Goal: Information Seeking & Learning: Check status

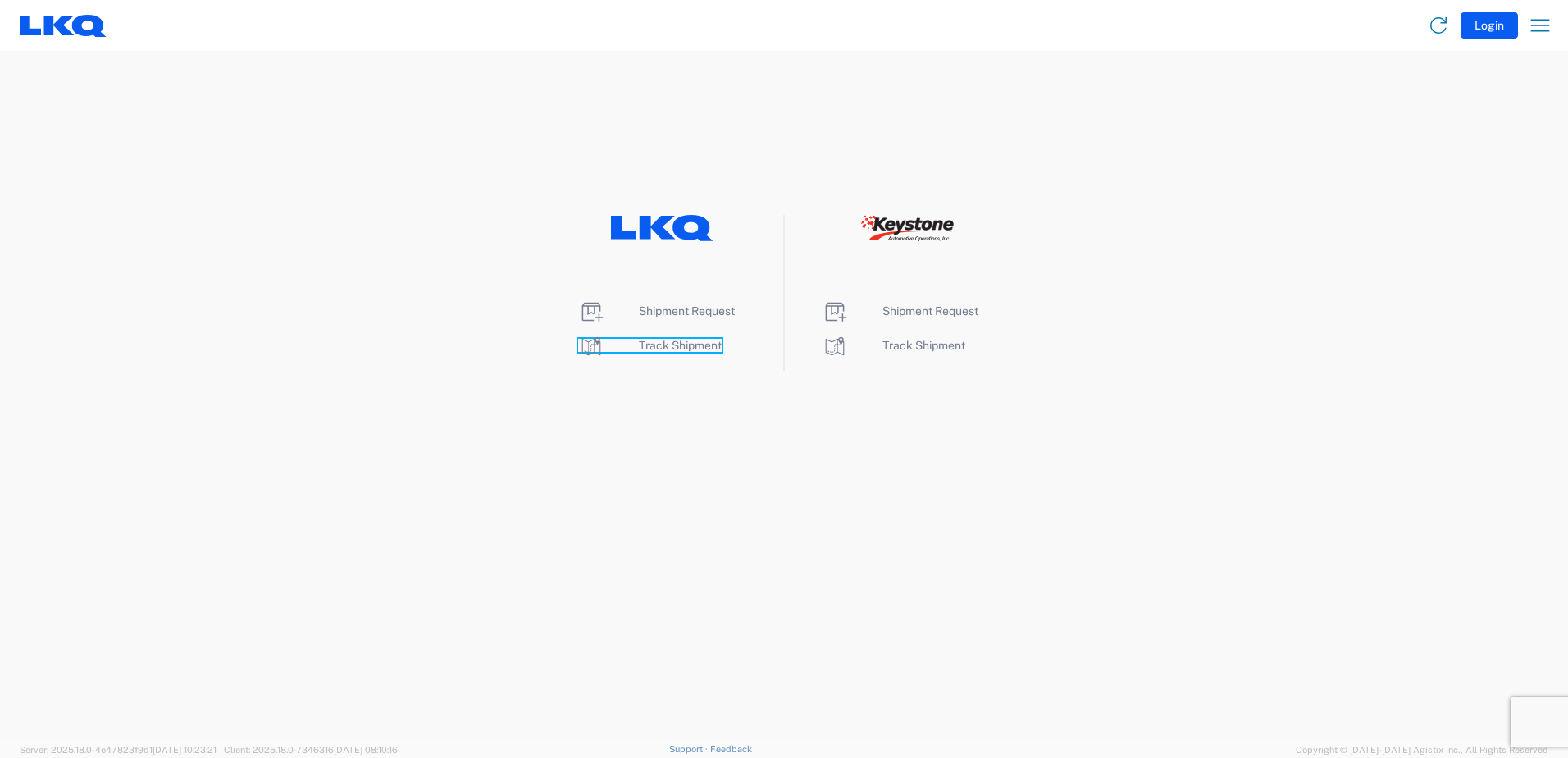
click at [673, 342] on span "Track Shipment" at bounding box center [679, 345] width 82 height 13
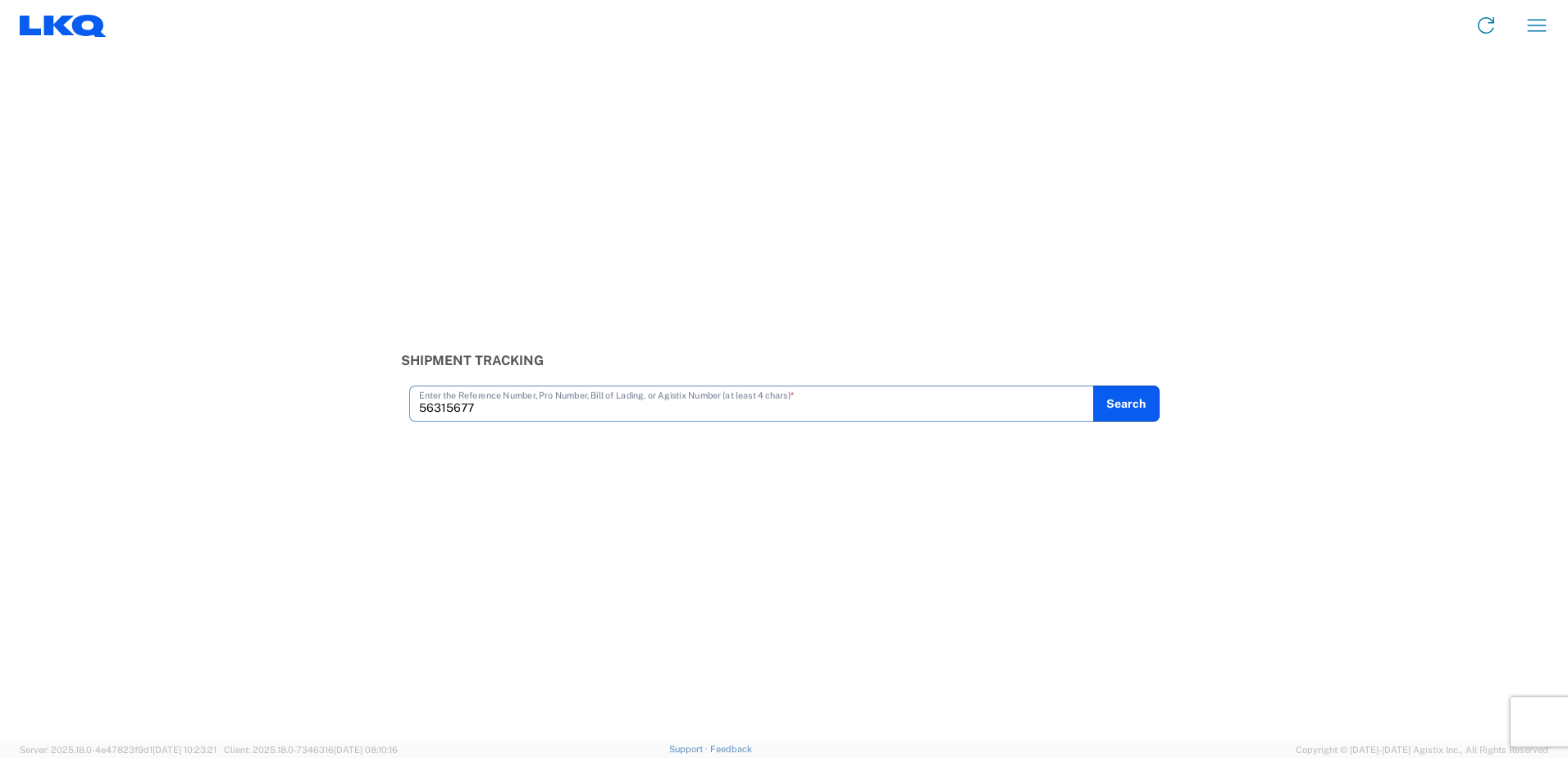
type input "56315677"
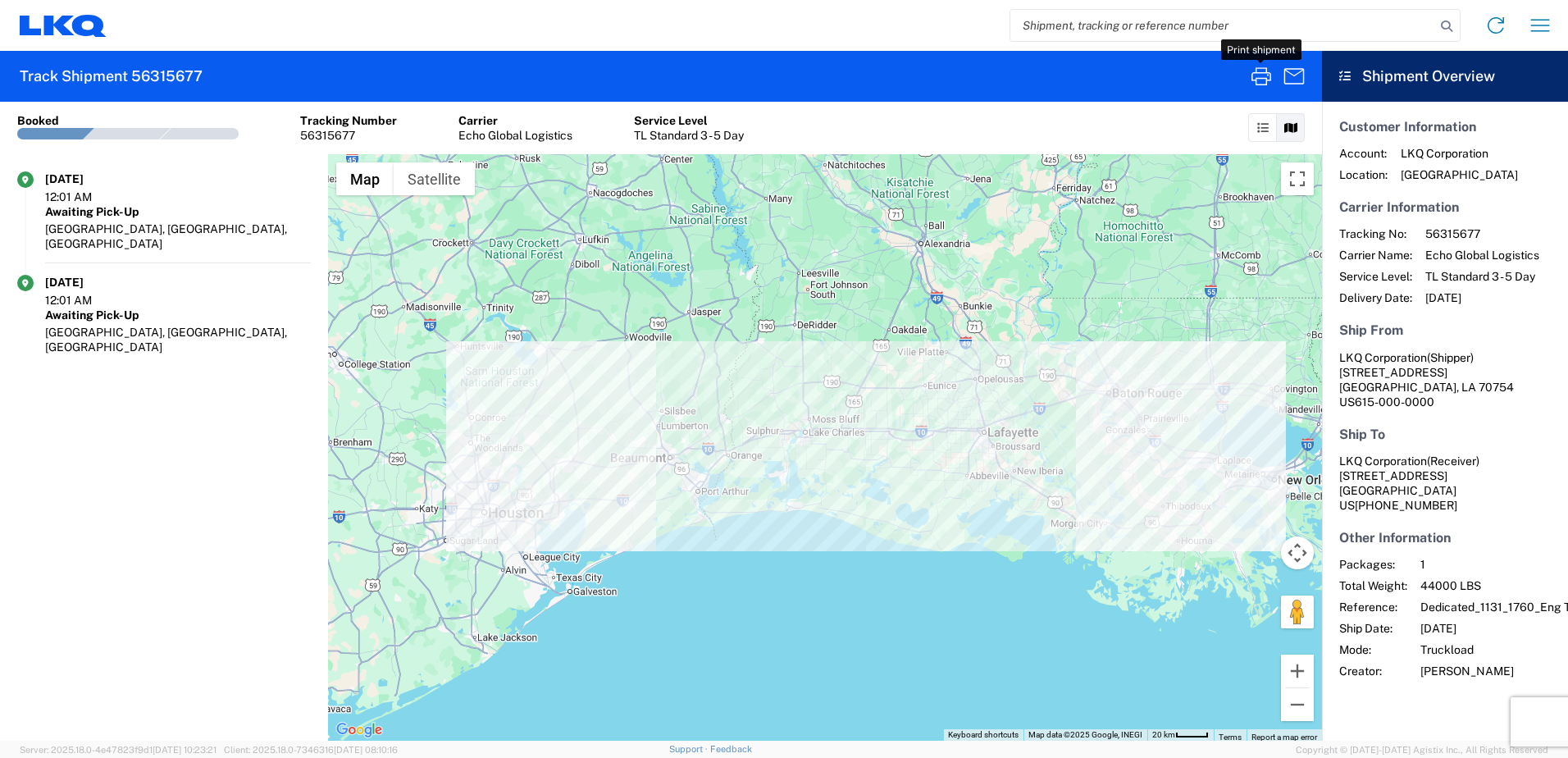
click at [1261, 81] on icon "button" at bounding box center [1261, 76] width 26 height 26
